Goal: Information Seeking & Learning: Stay updated

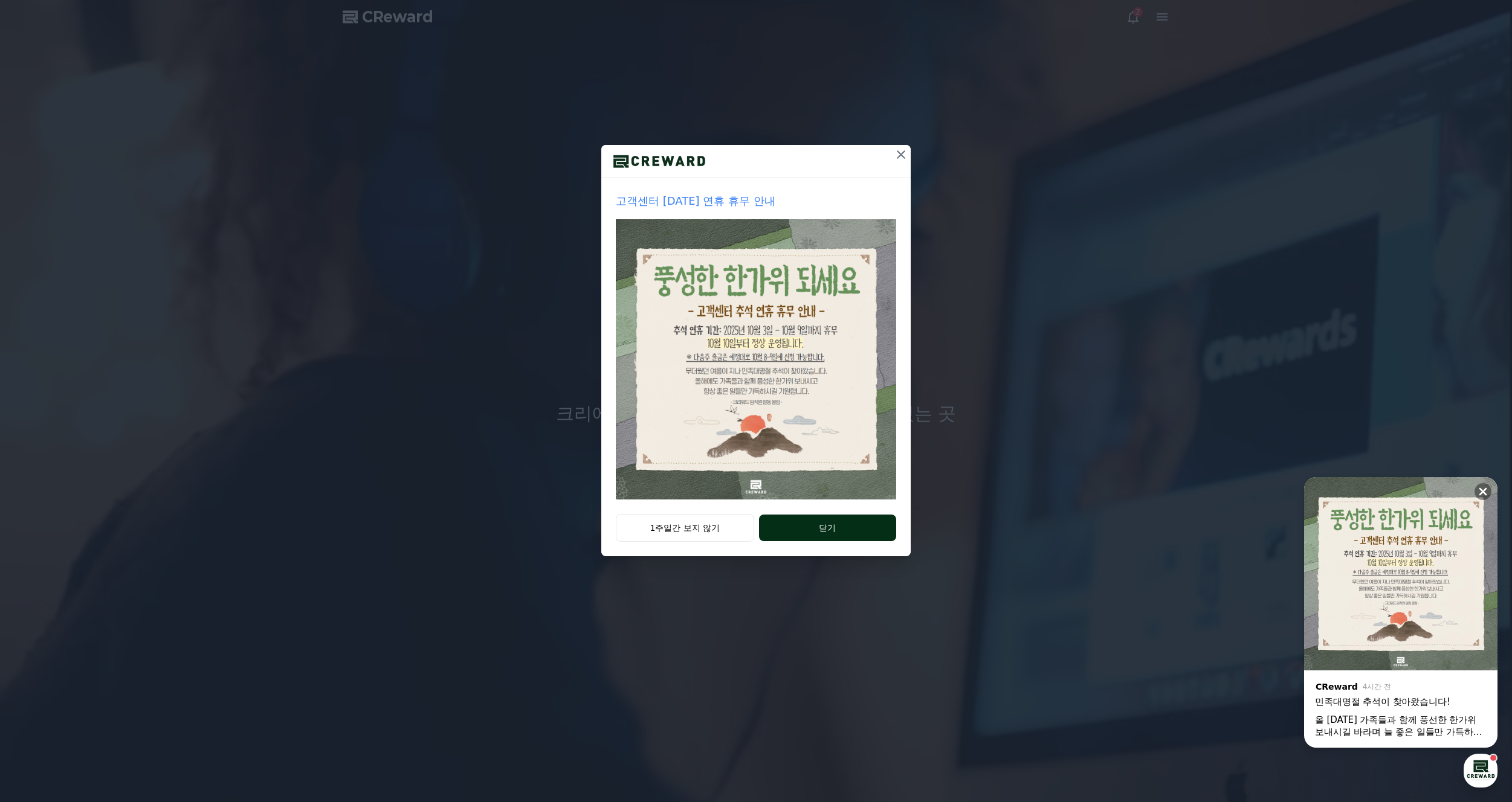
click at [841, 529] on button "닫기" at bounding box center [827, 528] width 137 height 27
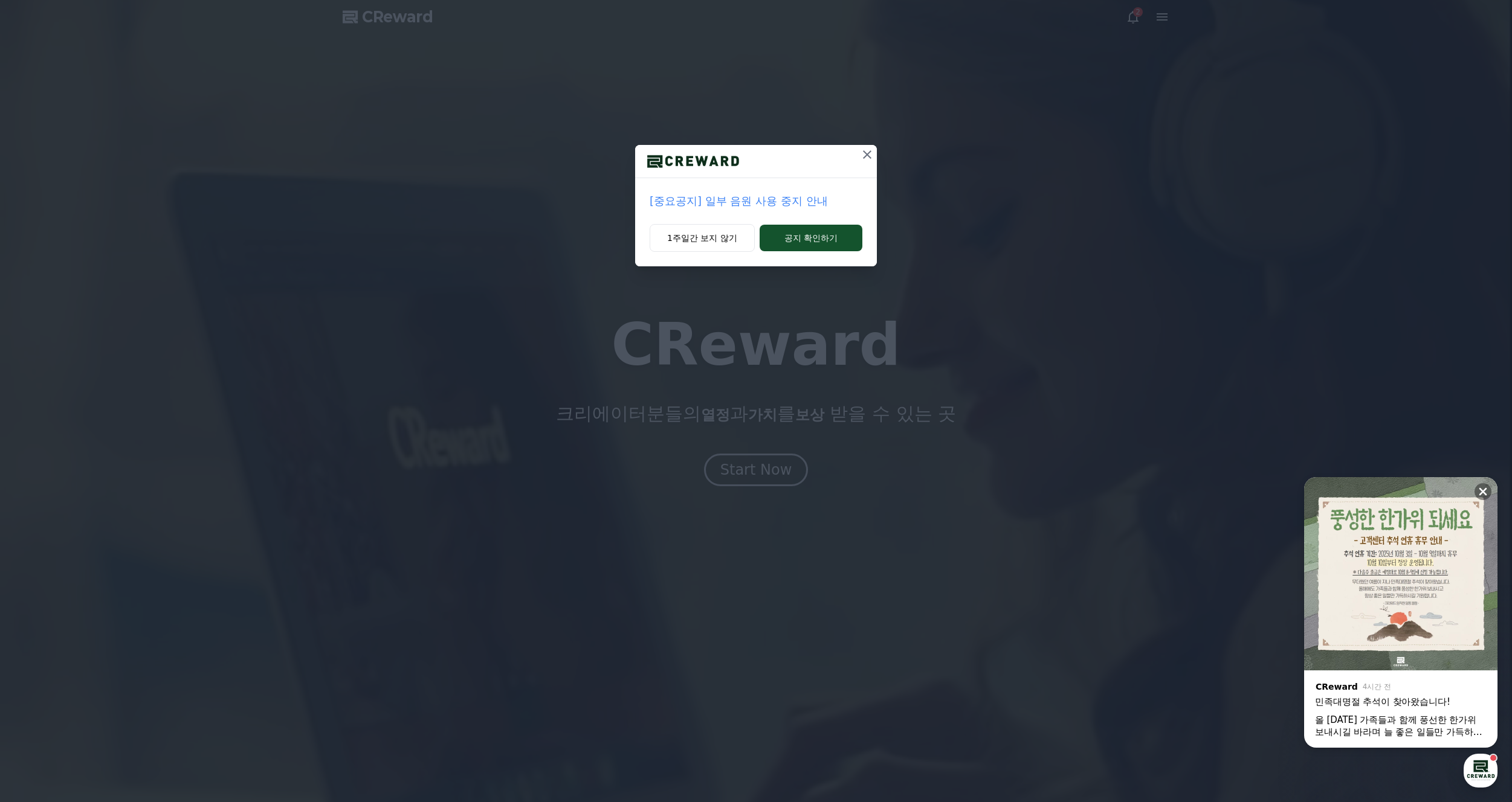
click at [816, 203] on p "[중요공지] 일부 음원 사용 중지 안내" at bounding box center [755, 201] width 212 height 17
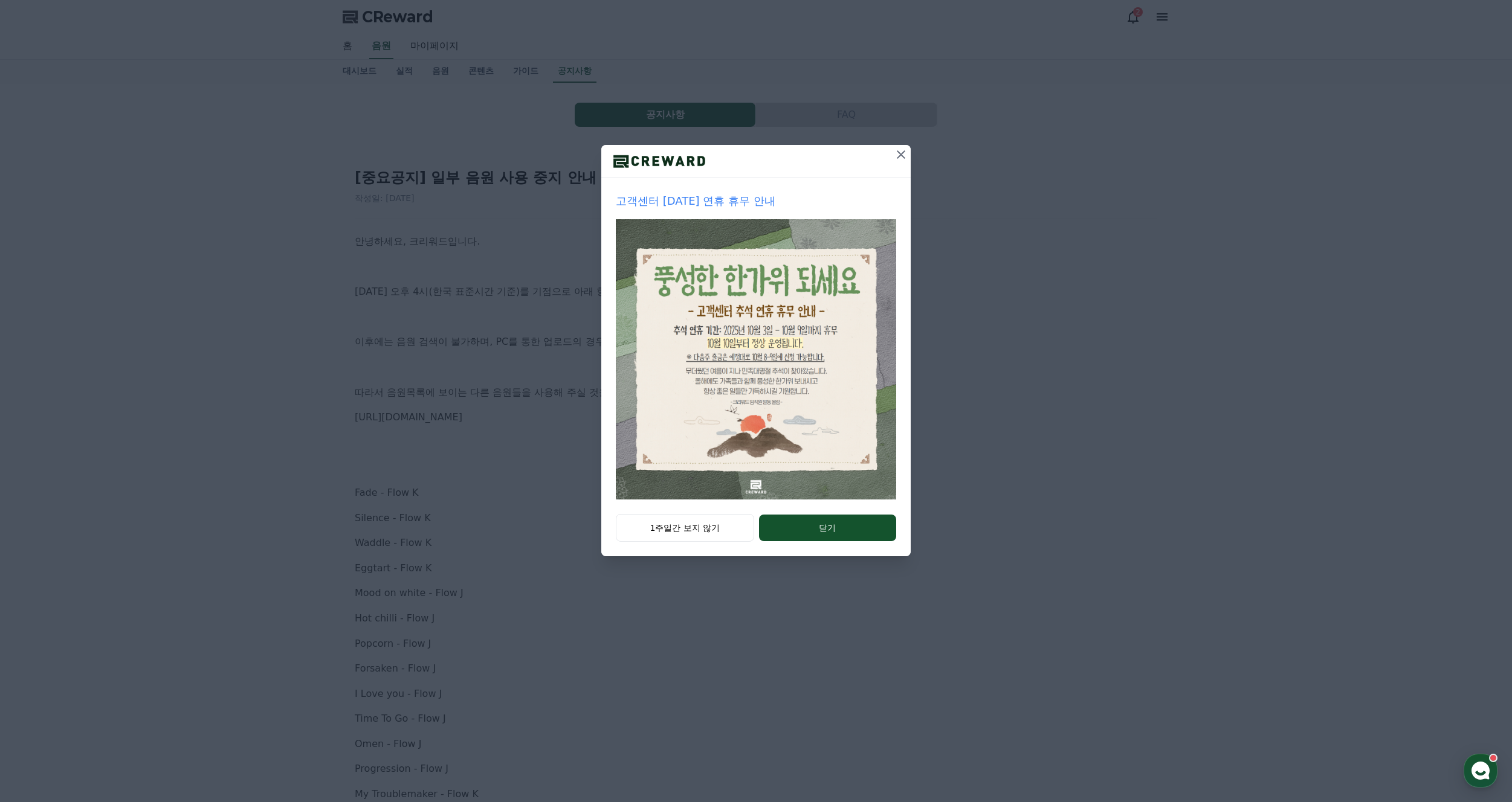
click at [898, 155] on icon at bounding box center [901, 155] width 15 height 15
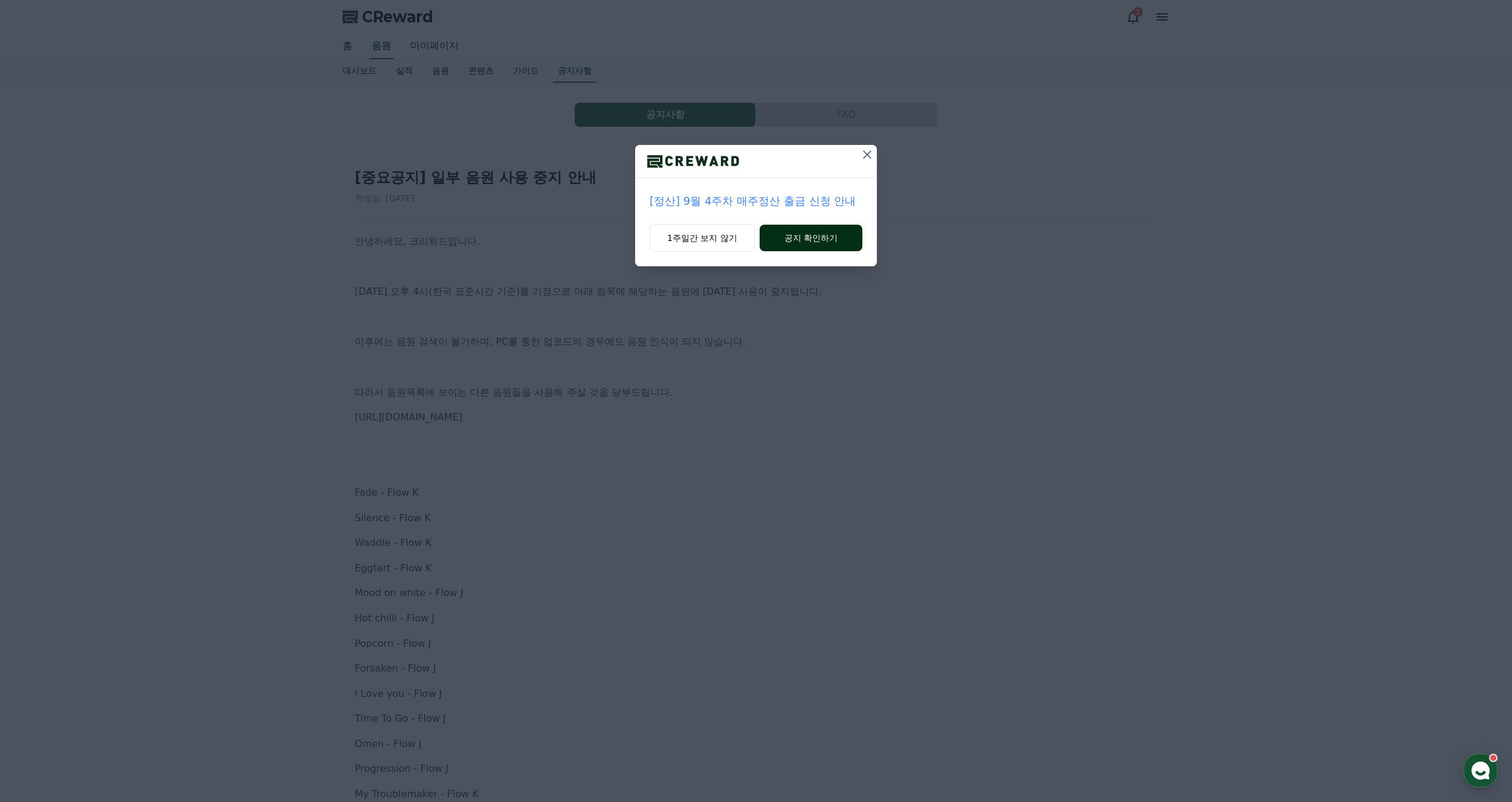
click at [802, 241] on button "공지 확인하기" at bounding box center [811, 238] width 103 height 27
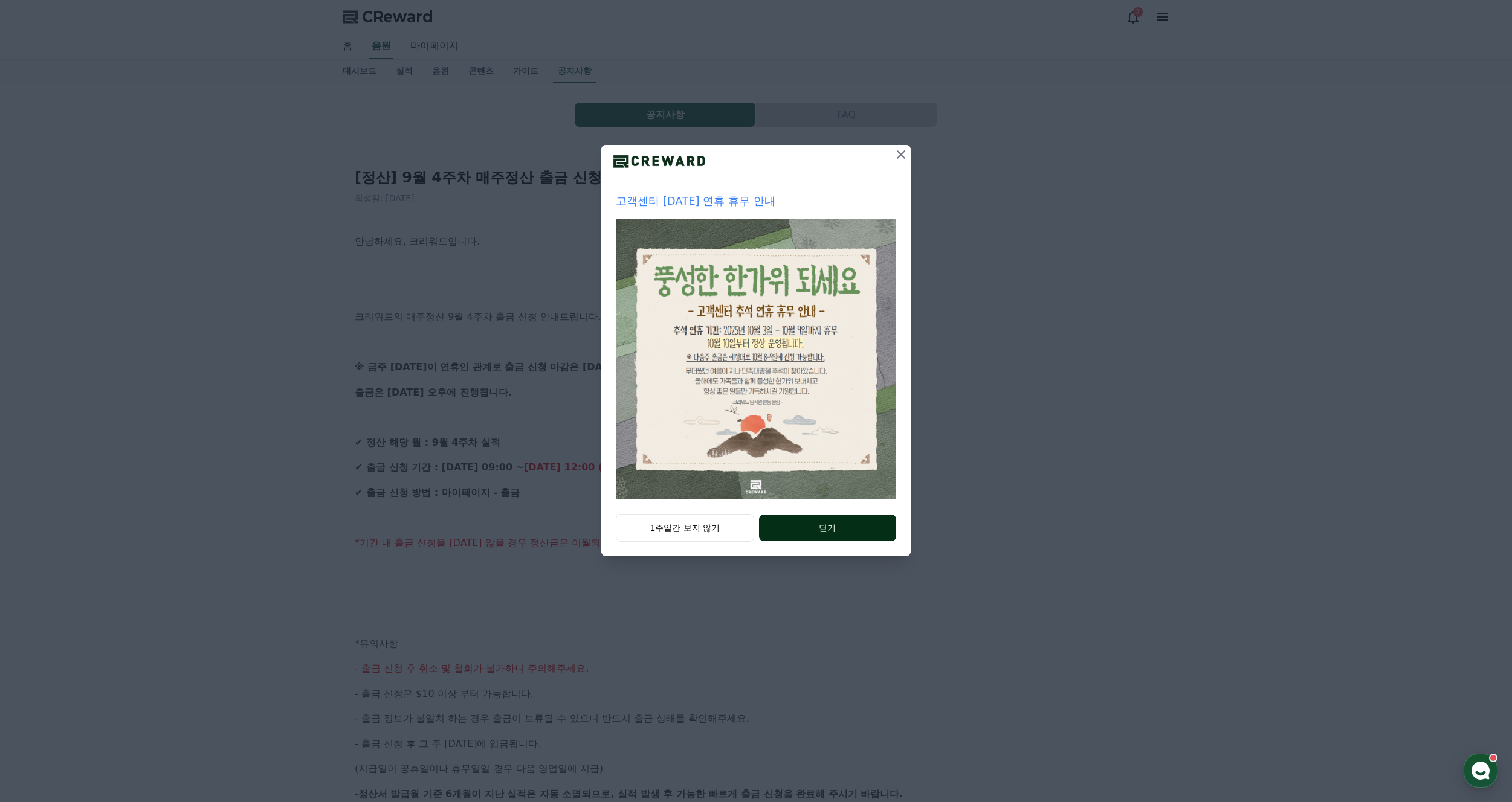
click at [867, 520] on button "닫기" at bounding box center [827, 528] width 137 height 27
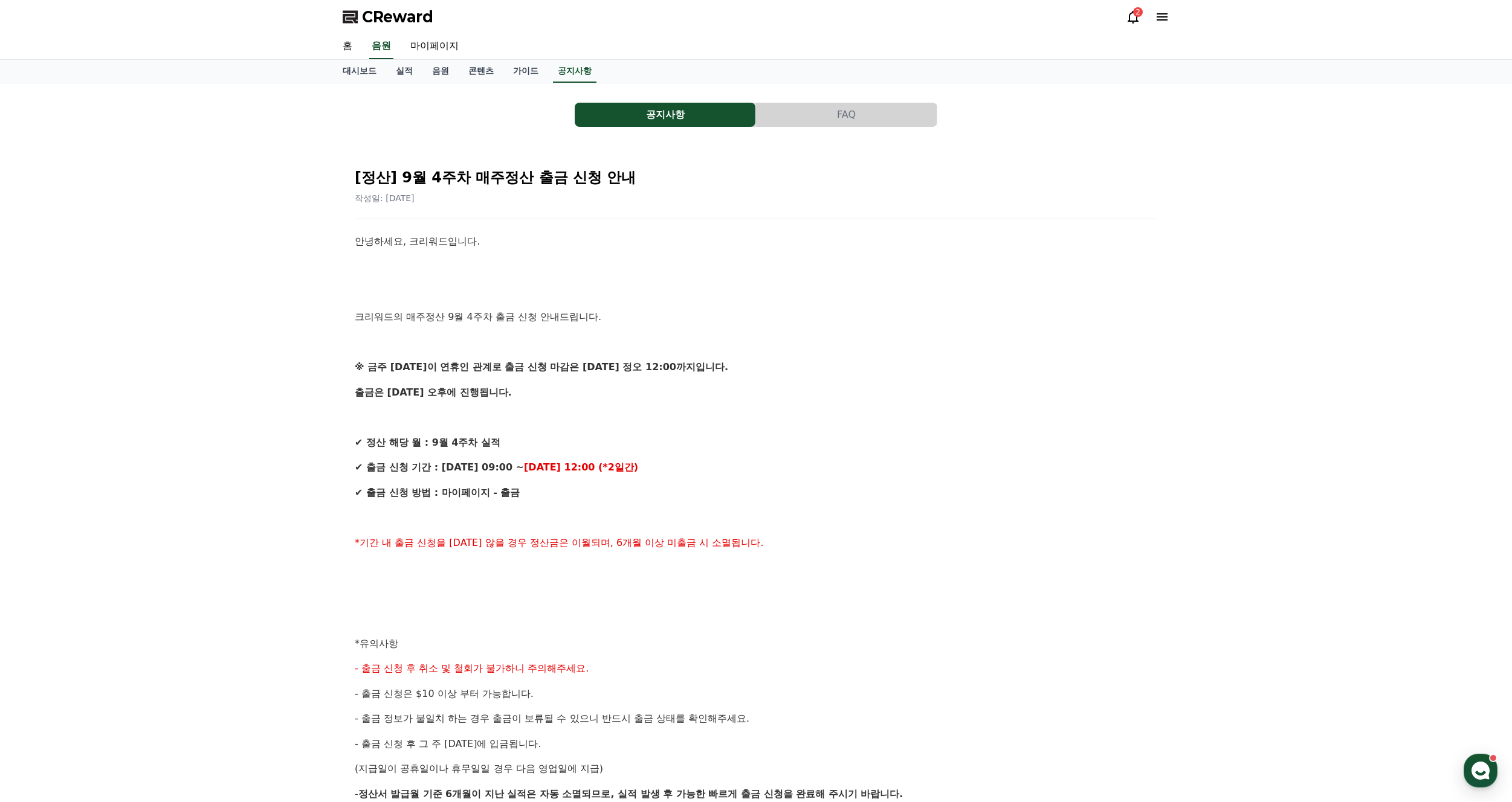
click at [634, 120] on button "공지사항" at bounding box center [665, 115] width 181 height 24
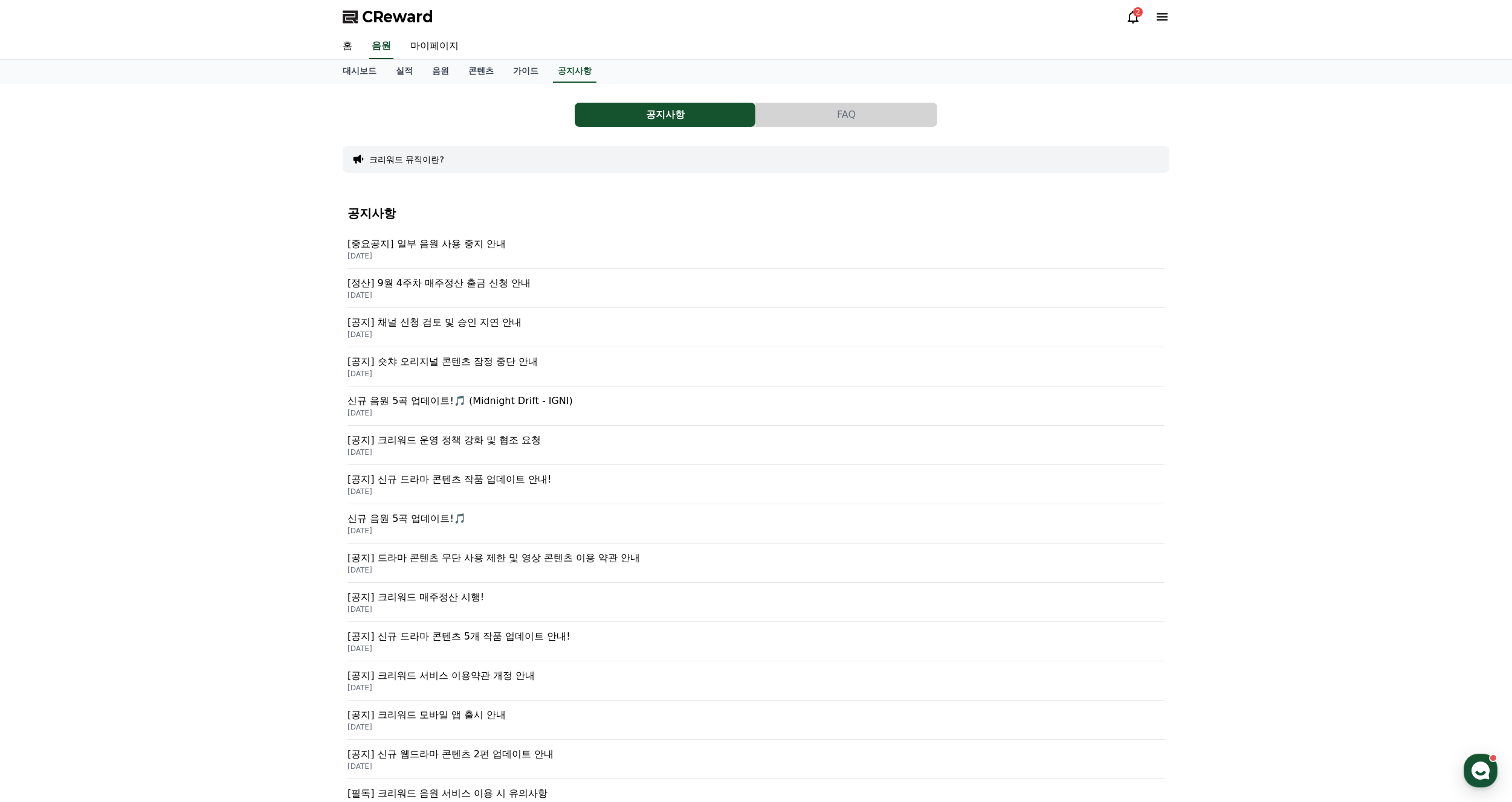
click at [467, 247] on p "[중요공지] 일부 음원 사용 중지 안내" at bounding box center [756, 244] width 817 height 15
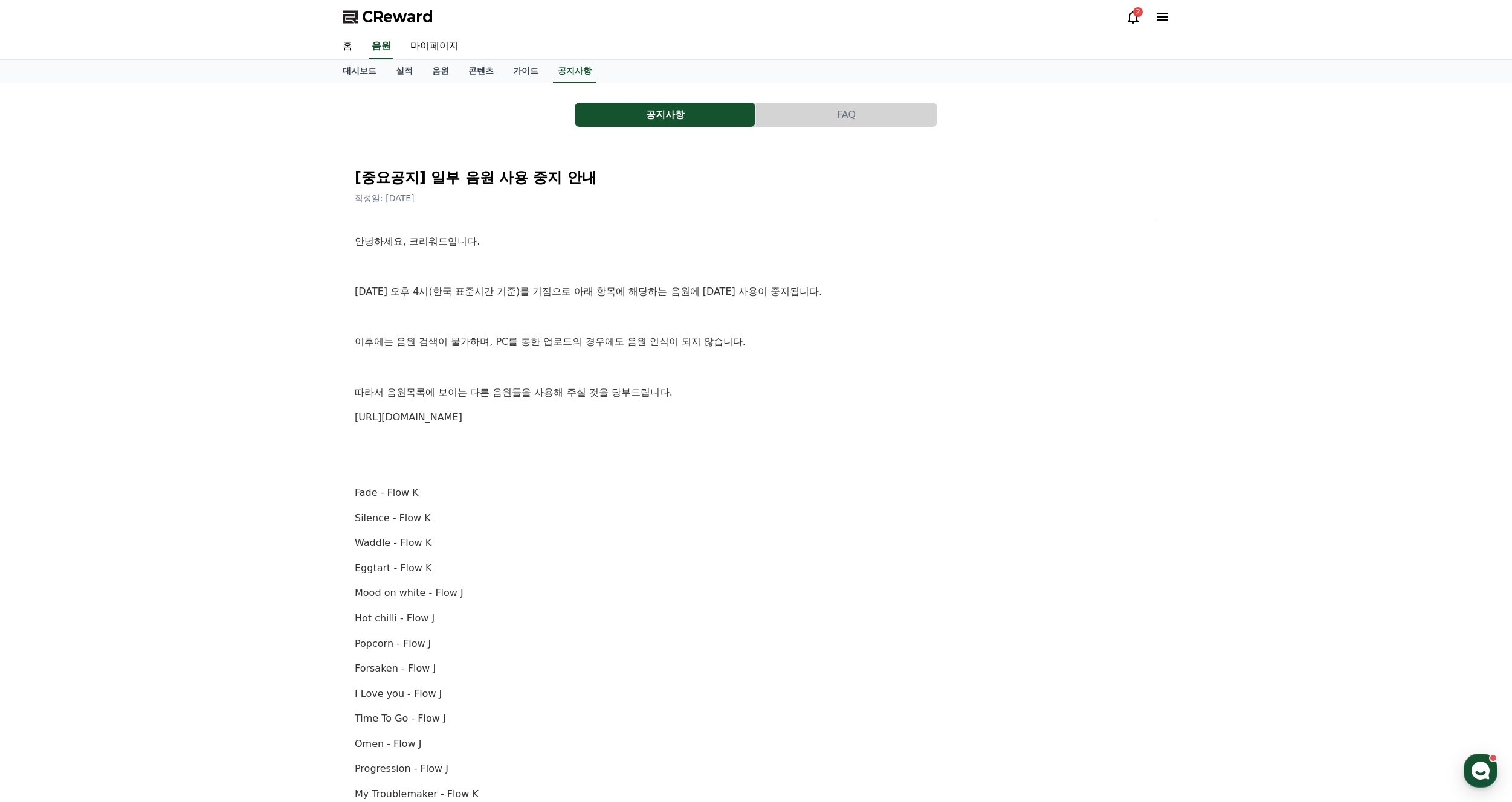
drag, startPoint x: 366, startPoint y: 345, endPoint x: 759, endPoint y: 421, distance: 400.3
click at [758, 419] on div "안녕하세요, 크리워드입니다. [DATE] 오후 4시(한국 표준시간 기준)를 기점으로 아래 항목에 해당하는 음원에 [DATE] 사용이 중지됩니다…" at bounding box center [756, 706] width 802 height 946
click at [759, 421] on p "[URL][DOMAIN_NAME]" at bounding box center [756, 417] width 802 height 16
drag, startPoint x: 459, startPoint y: 396, endPoint x: 679, endPoint y: 405, distance: 220.2
click at [637, 405] on div "안녕하세요, 크리워드입니다. [DATE] 오후 4시(한국 표준시간 기준)를 기점으로 아래 항목에 해당하는 음원에 [DATE] 사용이 중지됩니다…" at bounding box center [756, 706] width 802 height 946
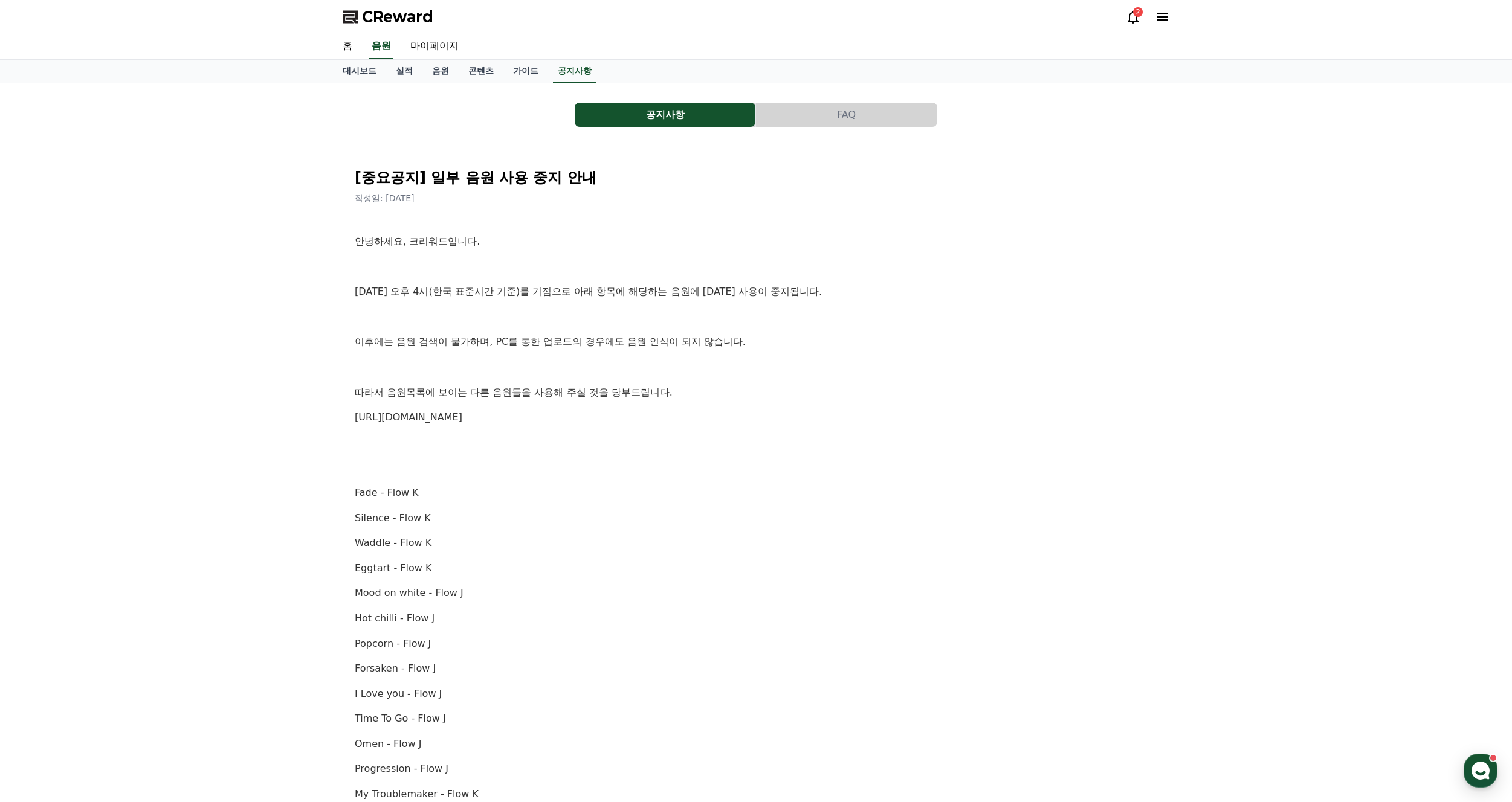
click at [724, 414] on p "[URL][DOMAIN_NAME]" at bounding box center [756, 417] width 802 height 16
click at [421, 46] on link "마이페이지" at bounding box center [434, 47] width 68 height 26
select select "**********"
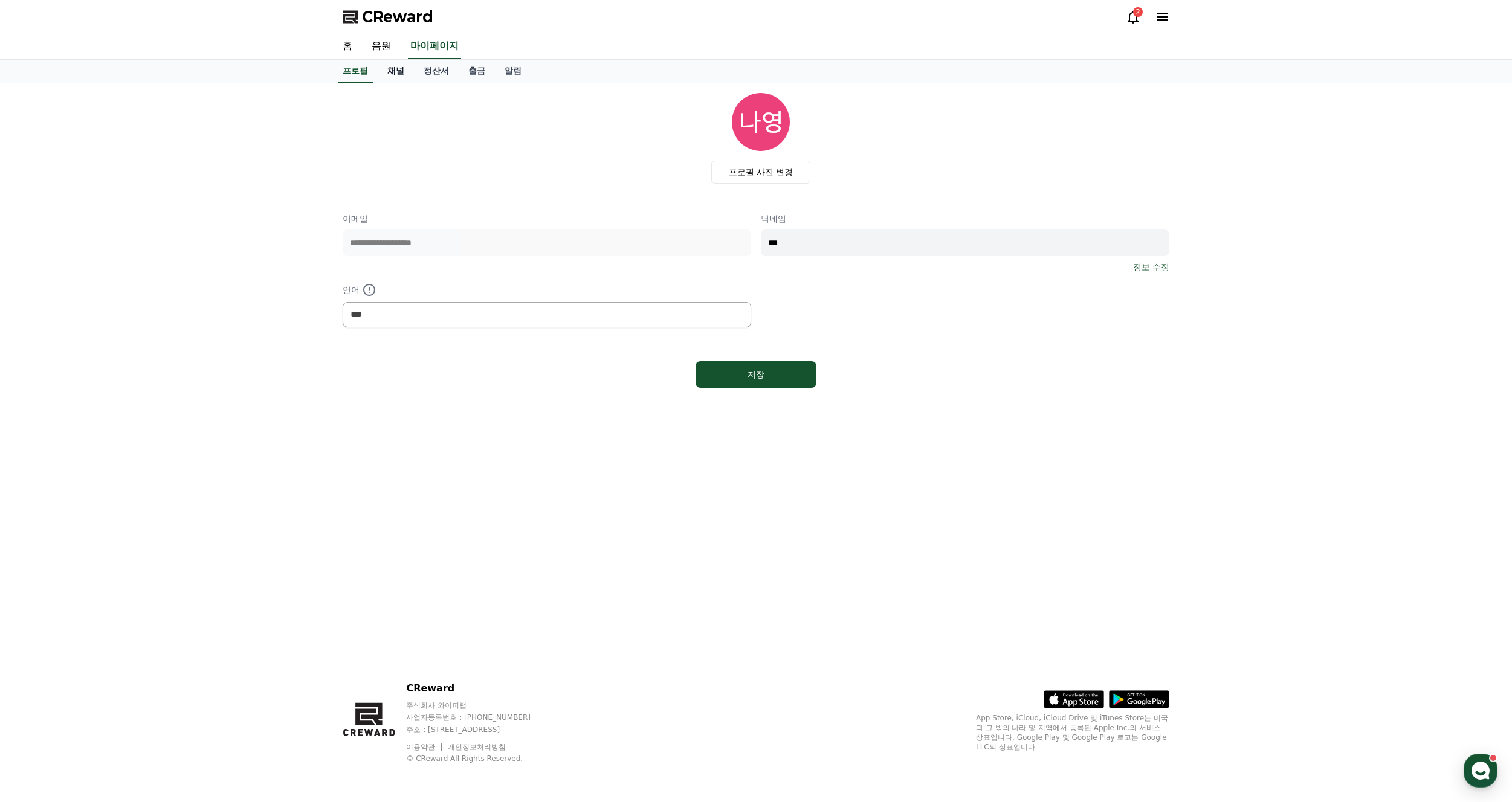
click at [399, 73] on link "채널" at bounding box center [396, 71] width 37 height 23
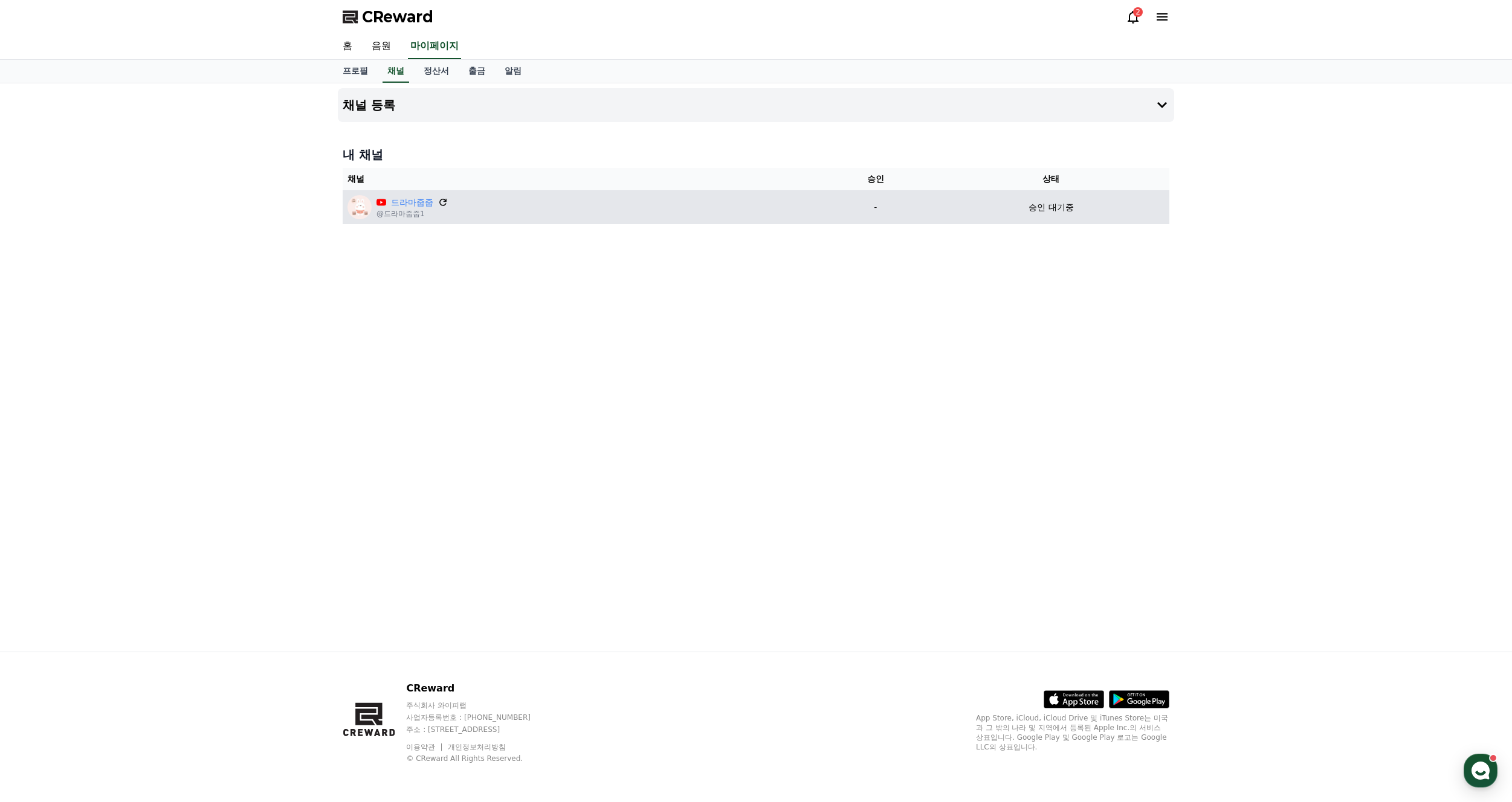
click at [439, 199] on icon at bounding box center [443, 203] width 11 height 11
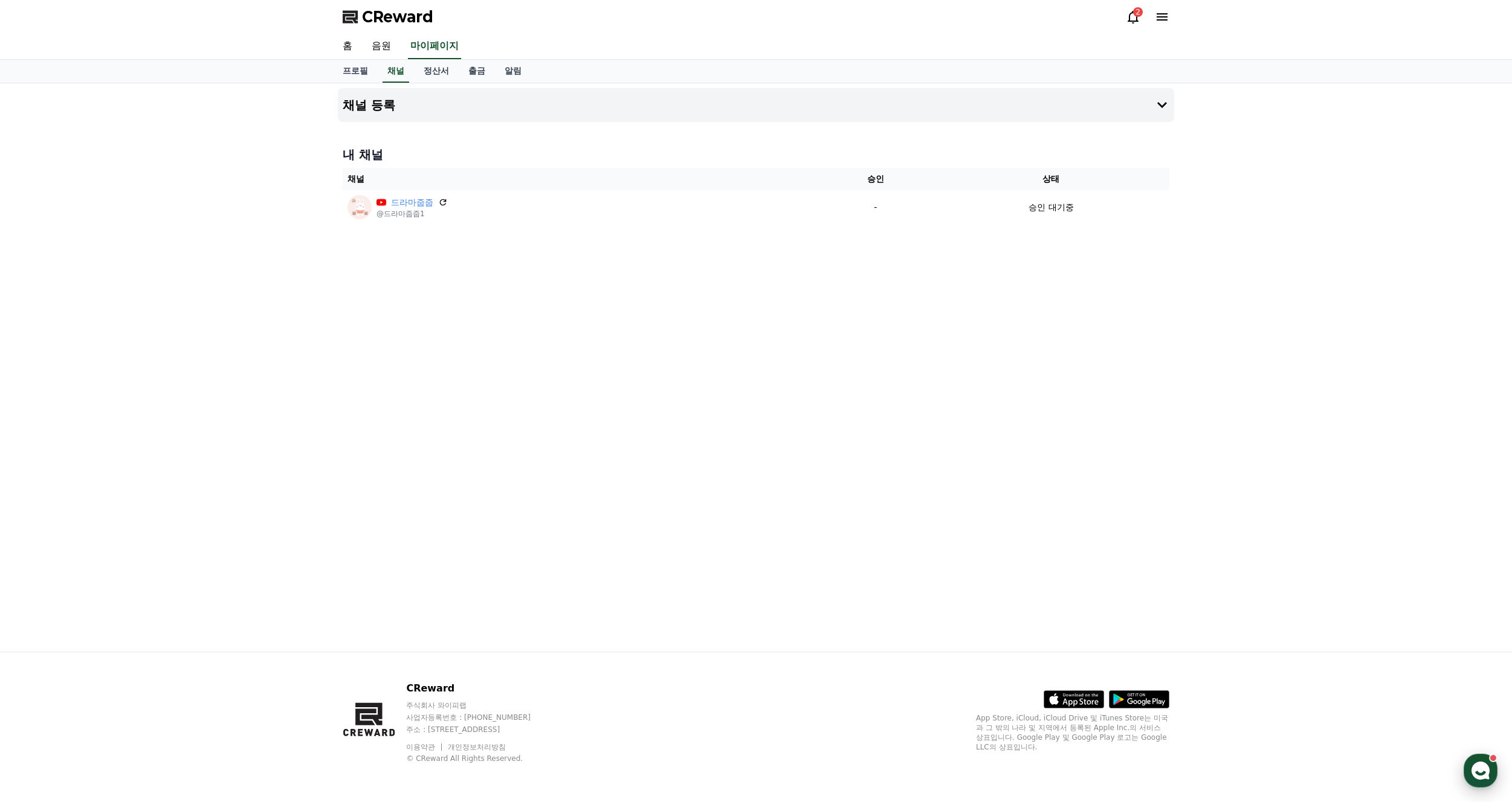
click at [1475, 781] on div "button" at bounding box center [1480, 771] width 34 height 34
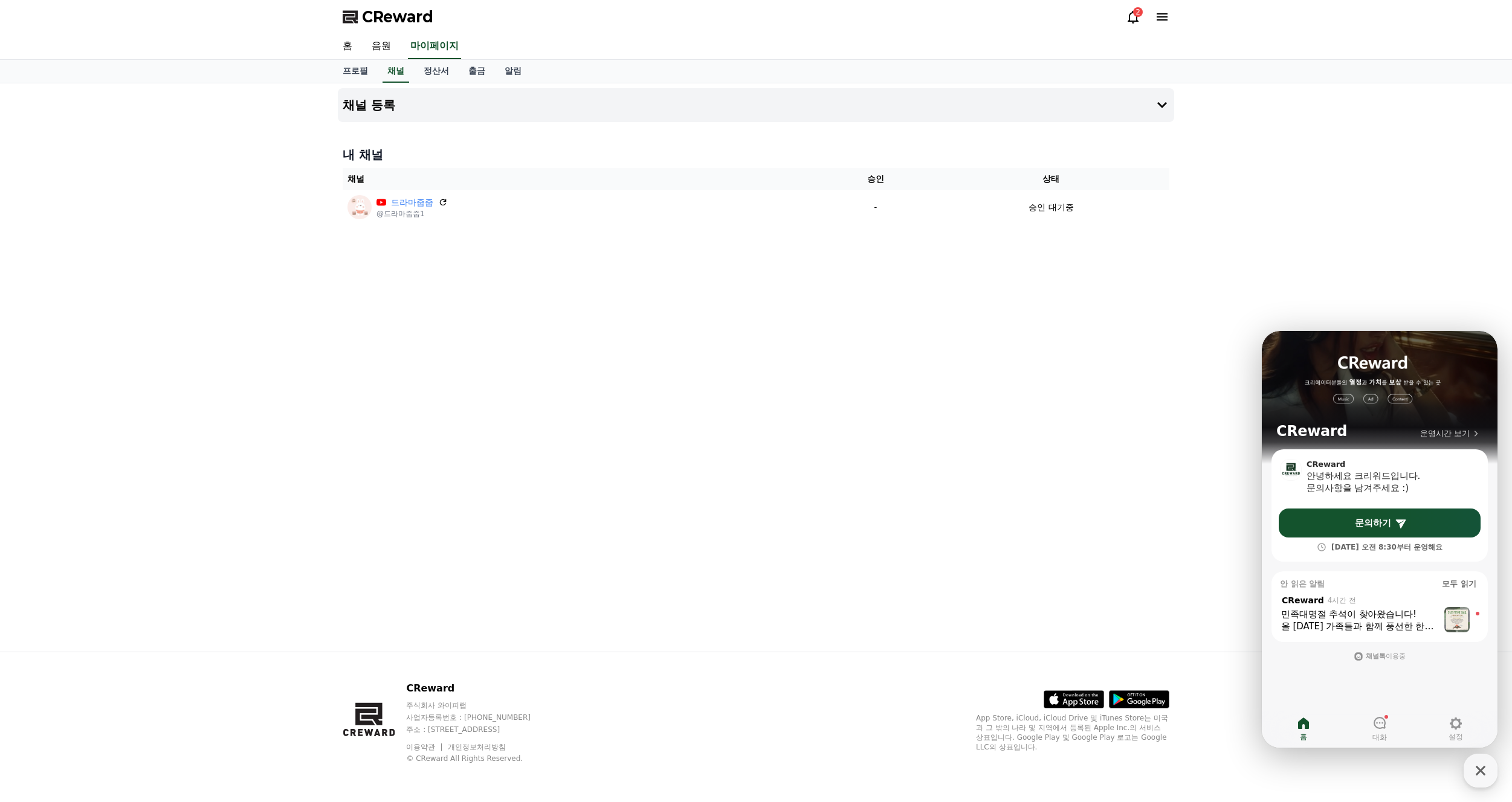
click at [1376, 596] on div ", from CReward 4시간 전" at bounding box center [1360, 600] width 159 height 12
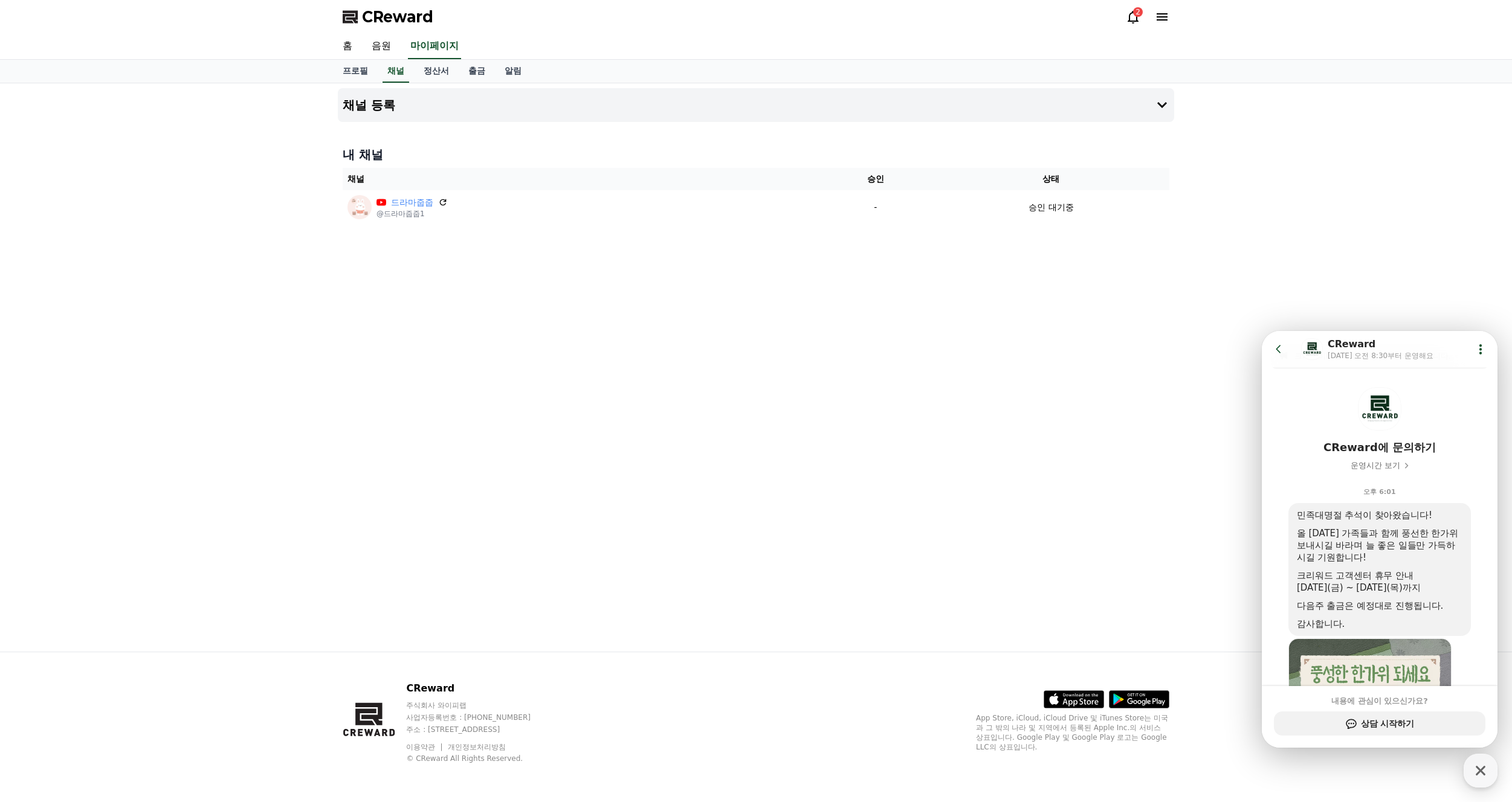
scroll to position [180, 0]
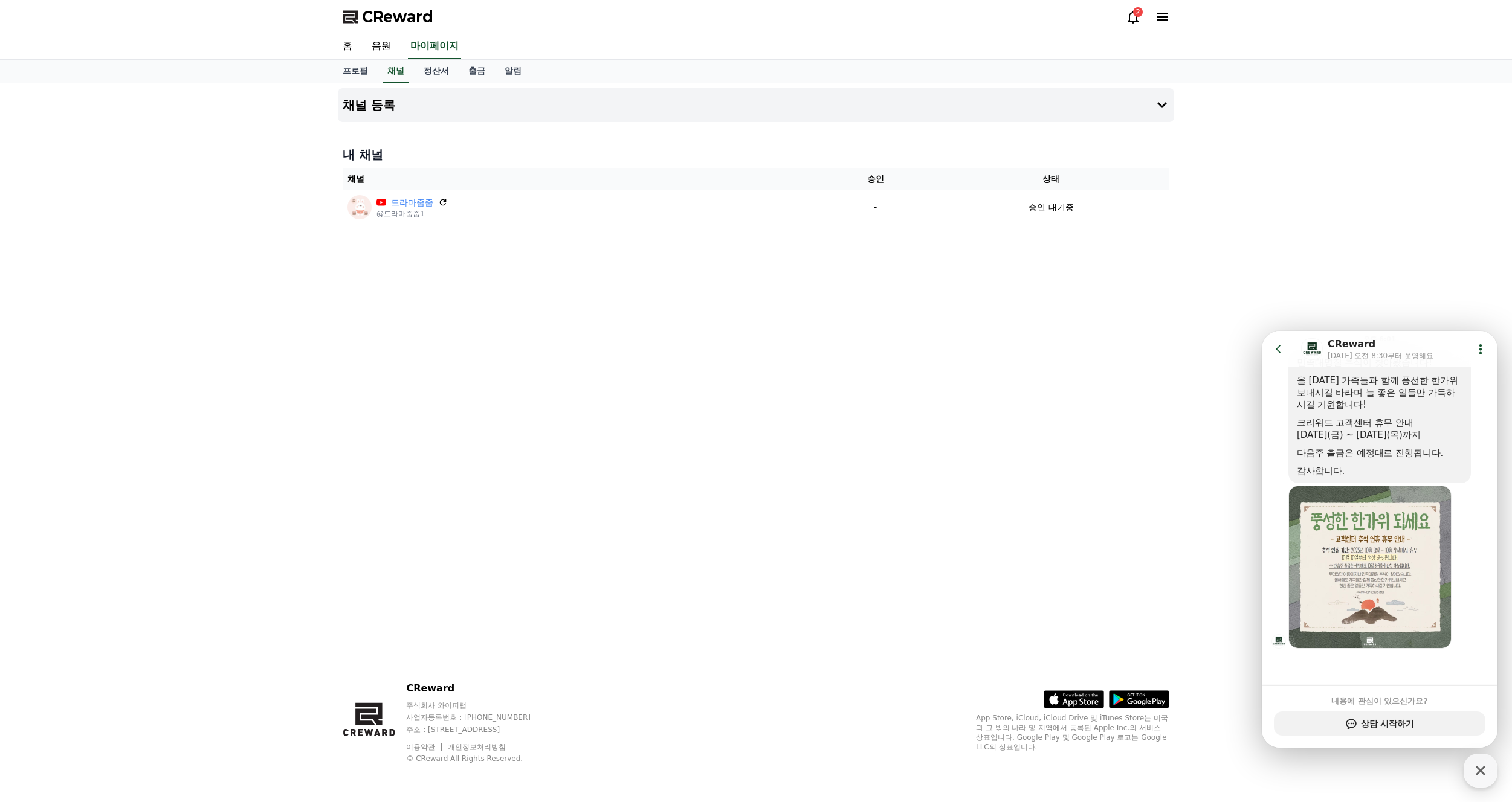
click at [1323, 254] on div "채널 등록 내 채널 채널 승인 상태 드라마줍줍 @드라마줍줍1 - 승인 대기중" at bounding box center [756, 368] width 1512 height 568
drag, startPoint x: 1275, startPoint y: 352, endPoint x: 1869, endPoint y: 531, distance: 620.4
click at [1275, 352] on icon at bounding box center [1279, 349] width 12 height 12
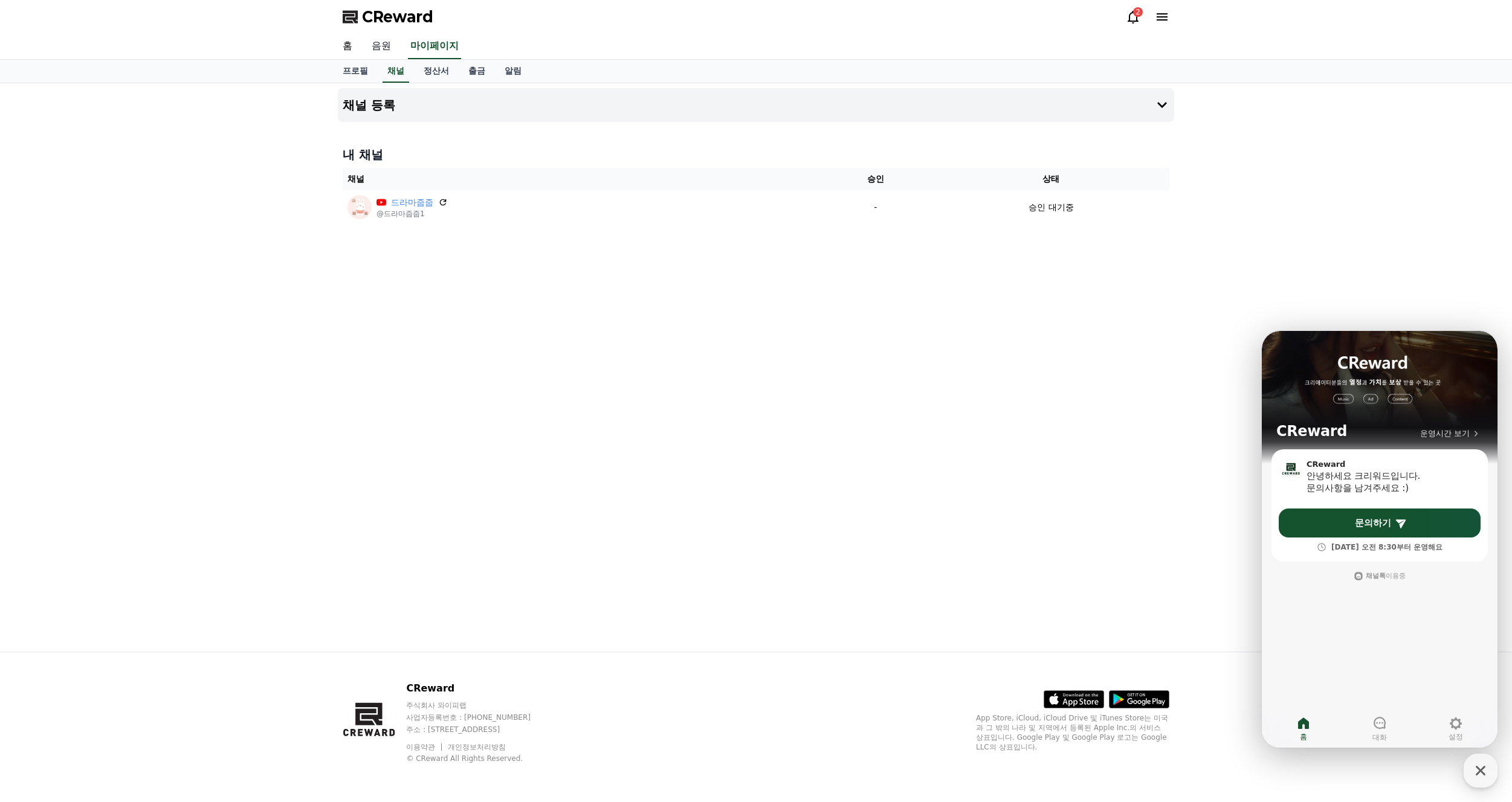
click at [384, 50] on link "음원" at bounding box center [382, 47] width 39 height 26
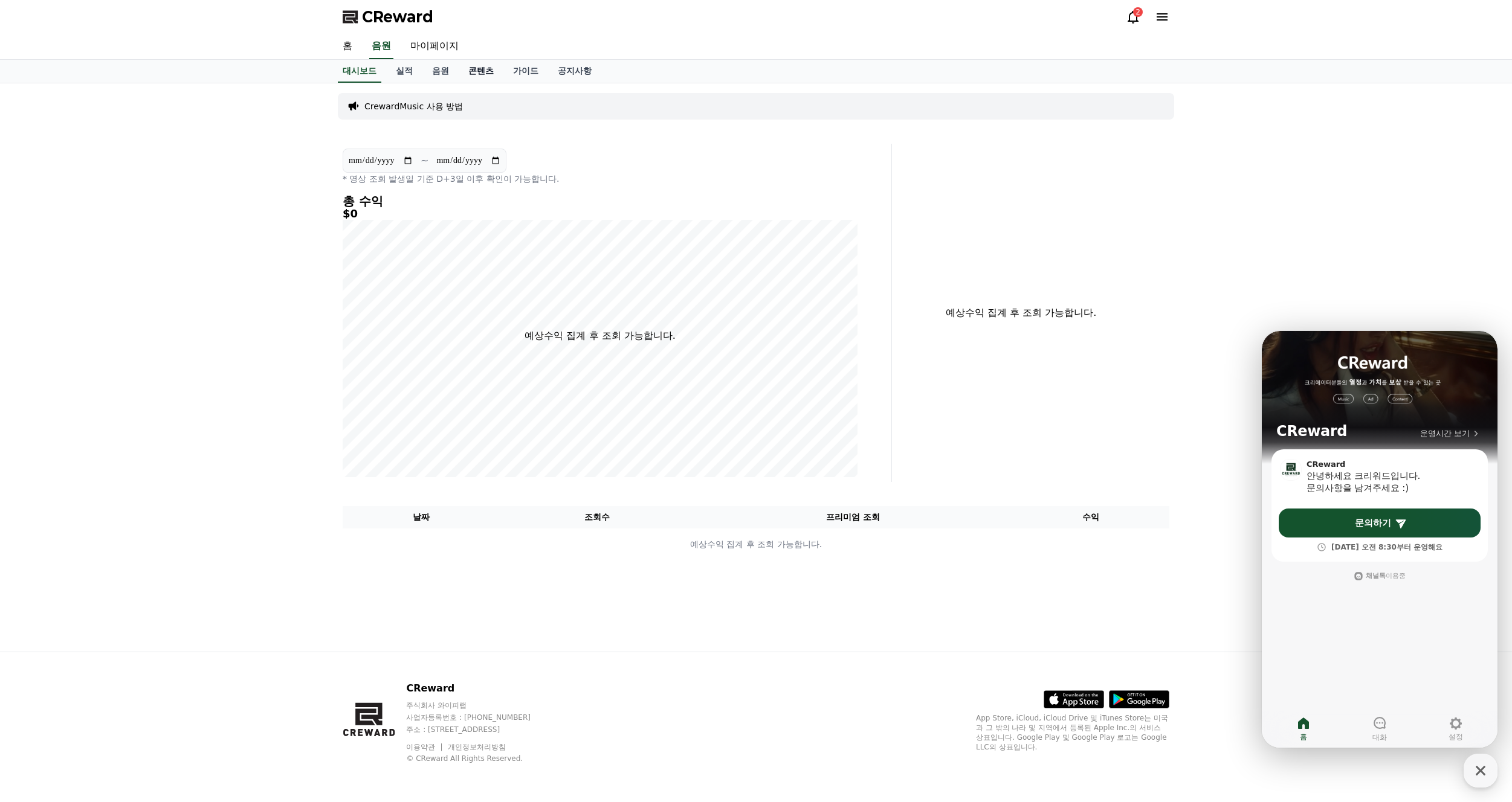
click at [471, 71] on link "콘텐츠" at bounding box center [480, 71] width 44 height 23
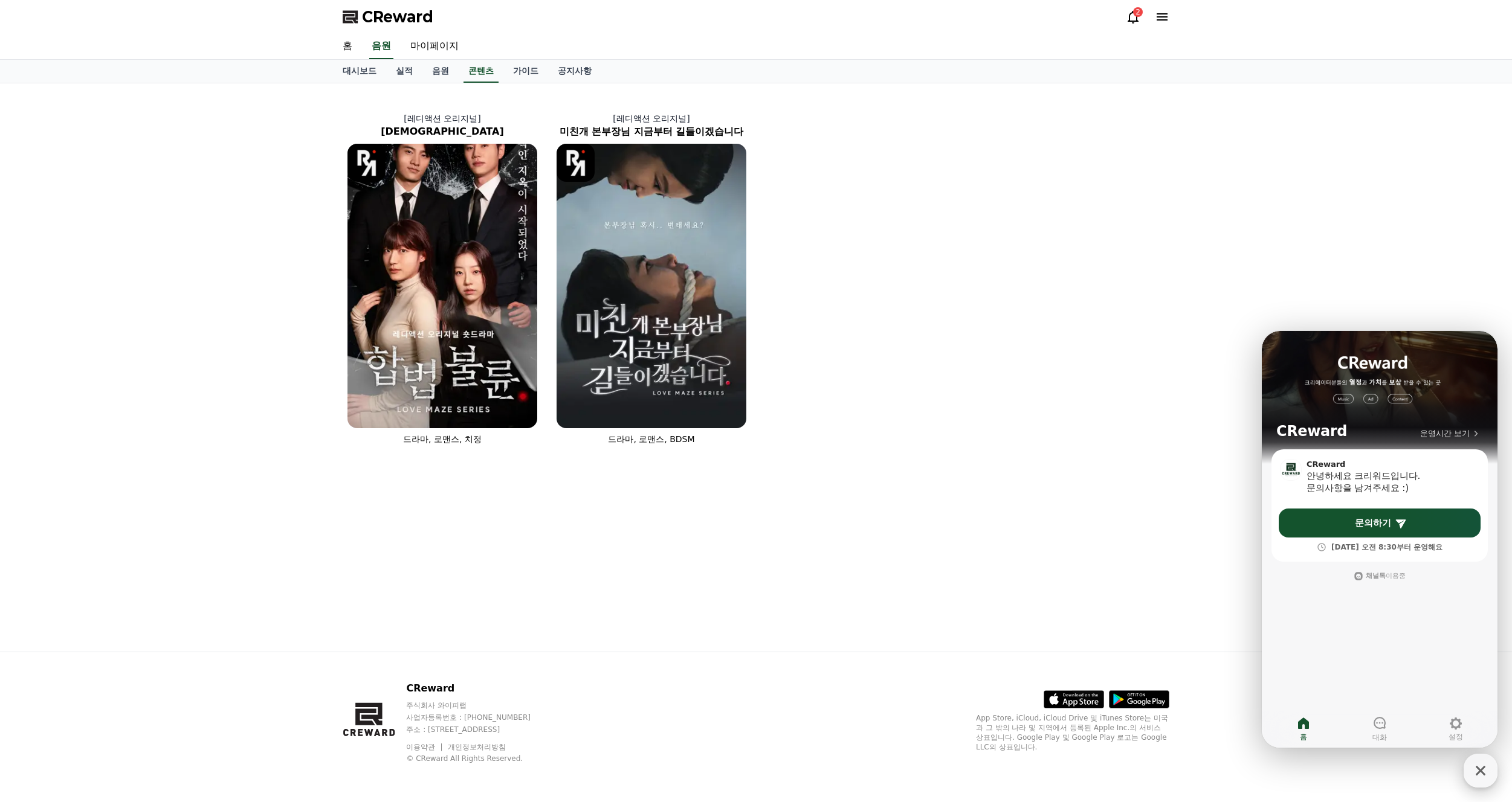
click at [1489, 774] on icon "button" at bounding box center [1480, 771] width 22 height 22
